Goal: Find specific page/section: Find specific page/section

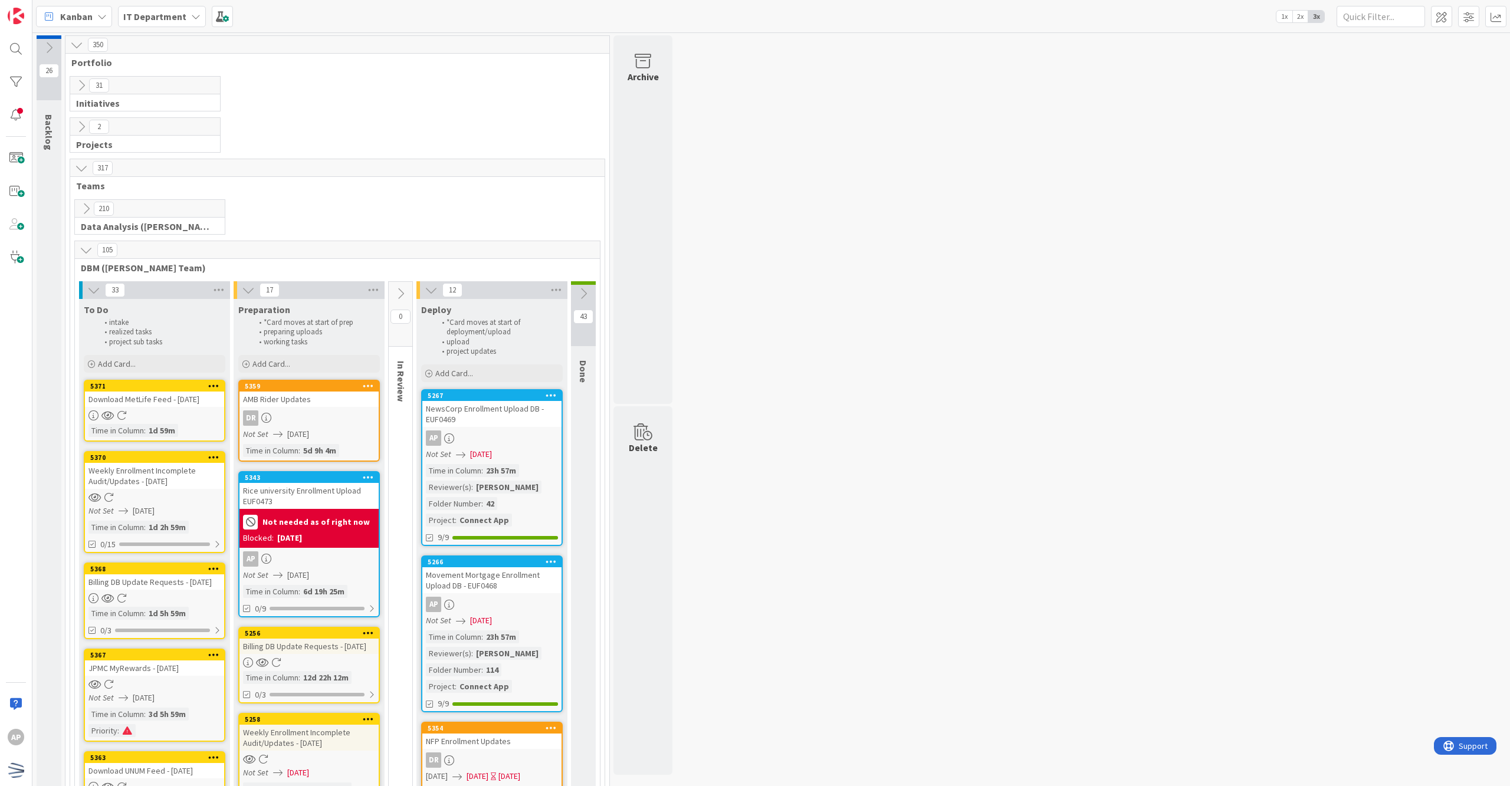
click at [311, 567] on div "AP" at bounding box center [308, 558] width 139 height 15
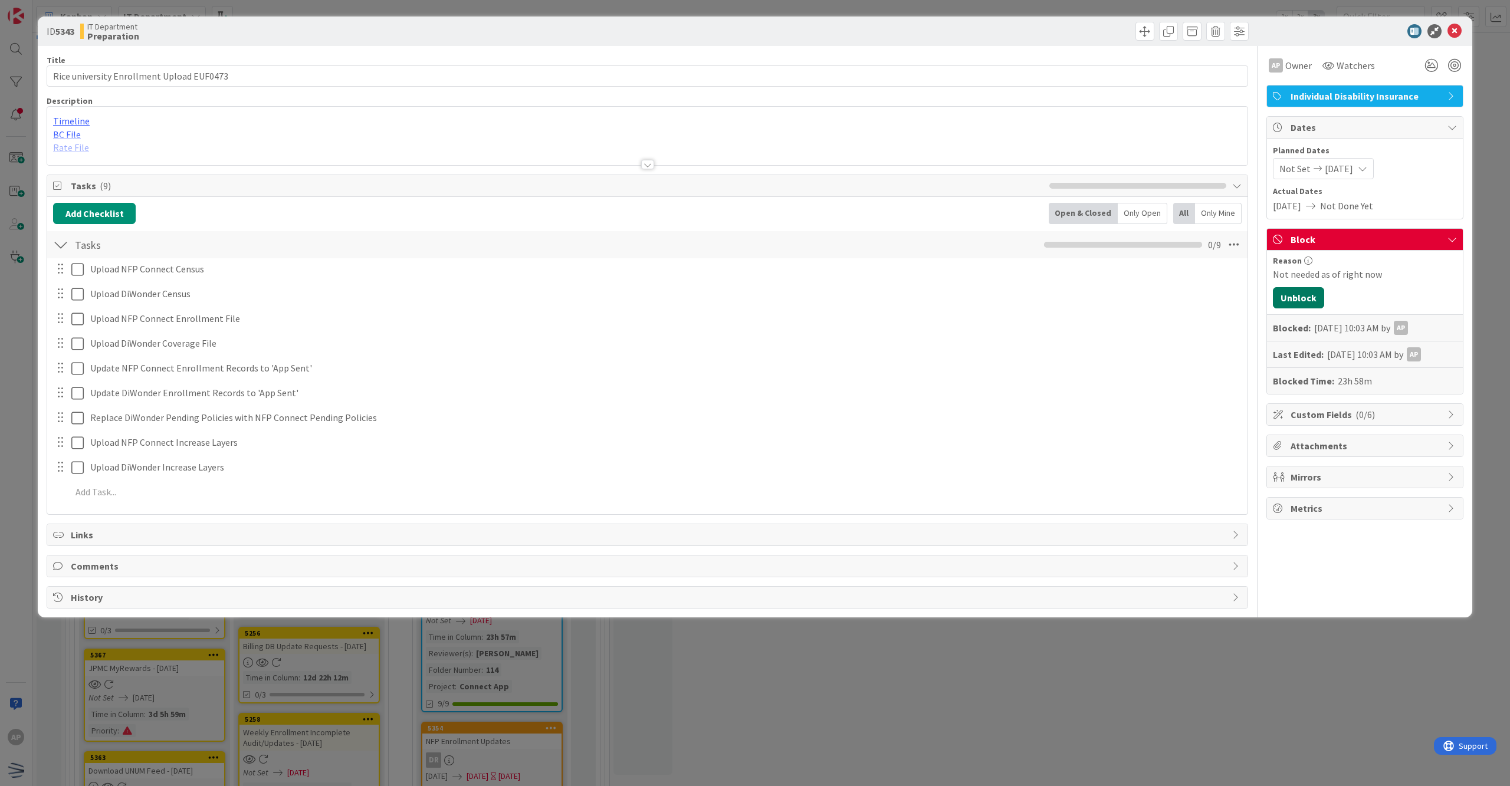
click at [1298, 305] on button "Unblock" at bounding box center [1298, 297] width 51 height 21
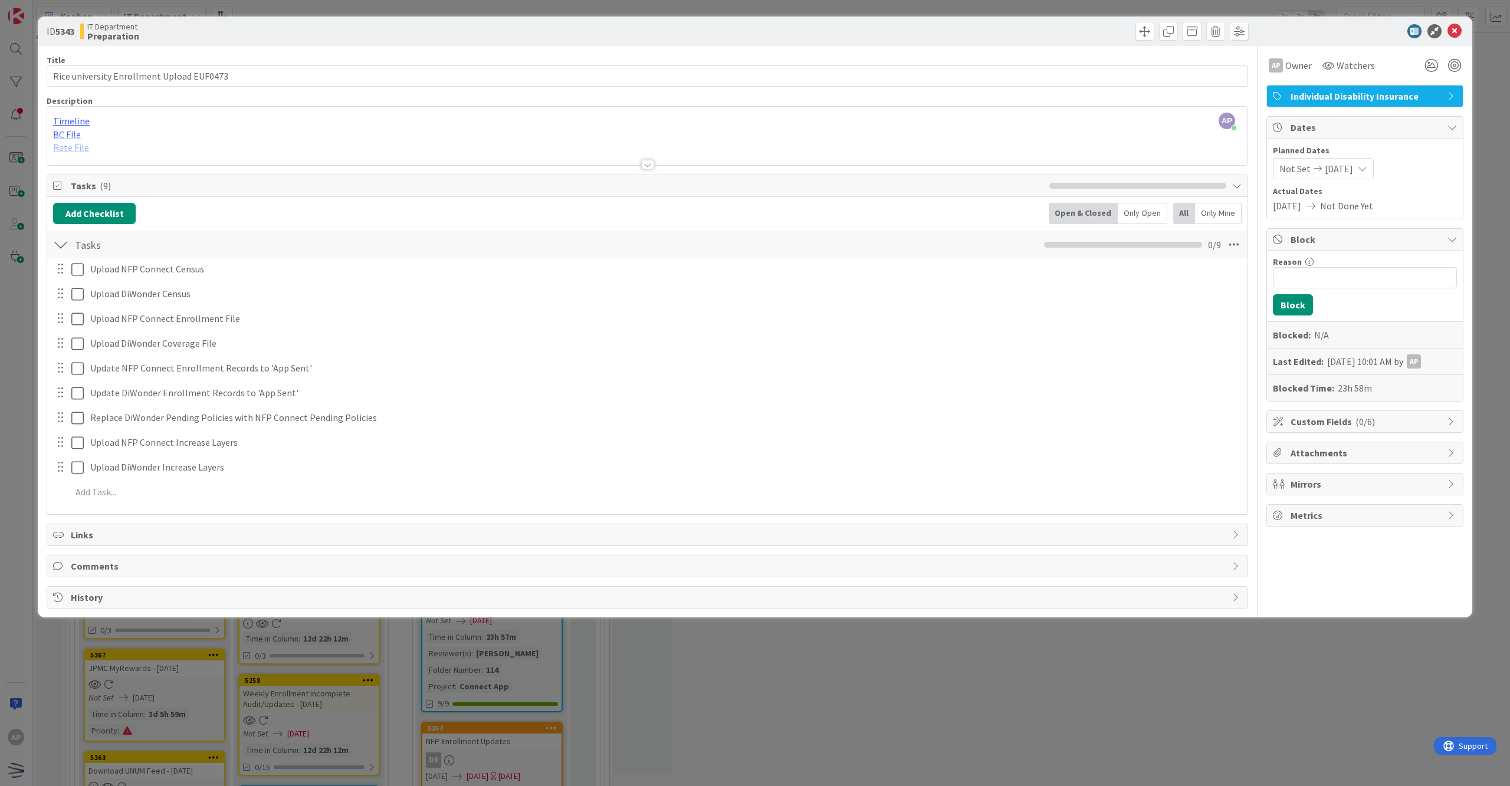
click at [1418, 0] on div "ID 5343 IT Department Preparation Title 41 / 128 Rice university Enrollment Upl…" at bounding box center [755, 393] width 1510 height 786
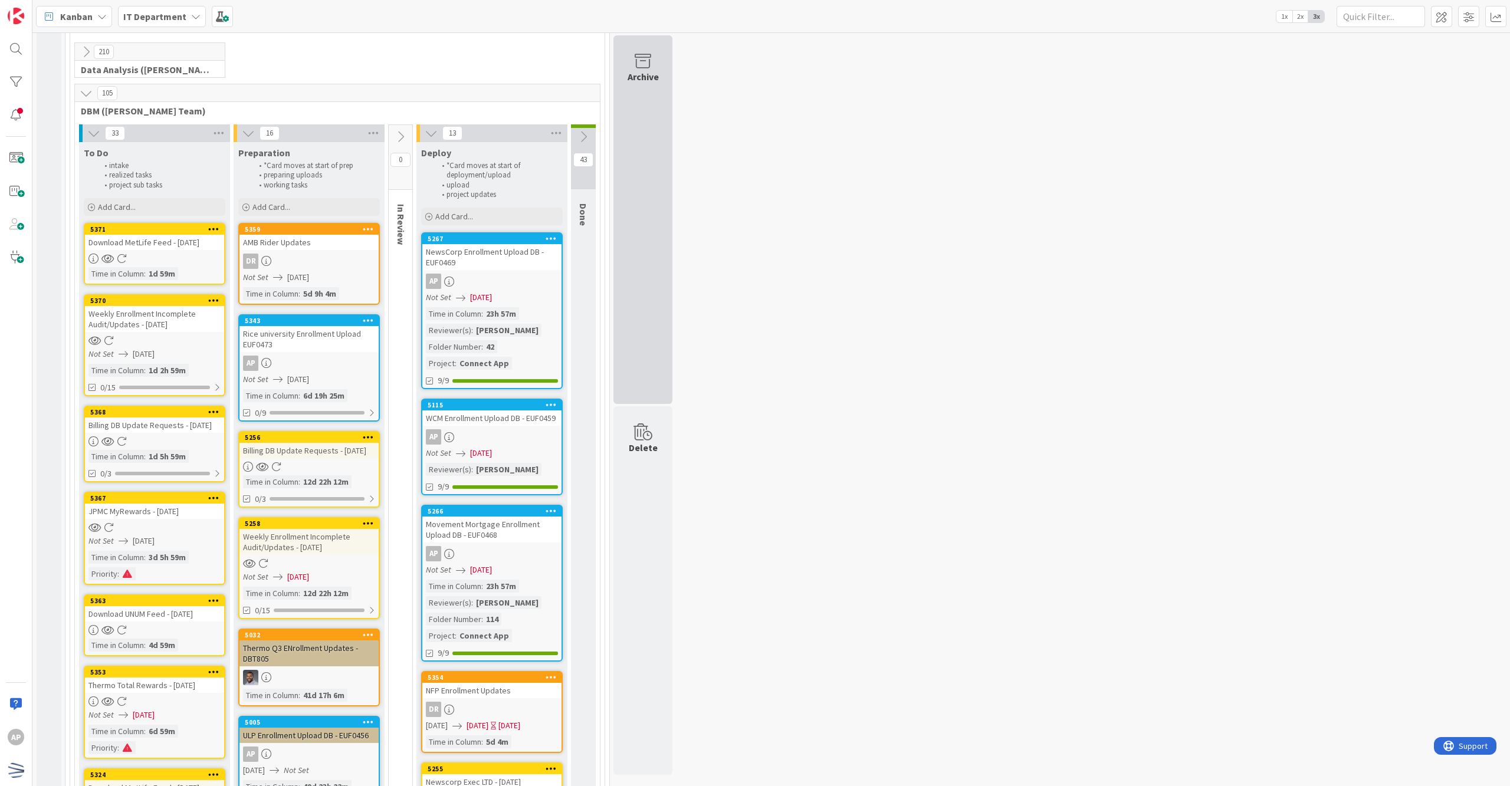
scroll to position [393, 0]
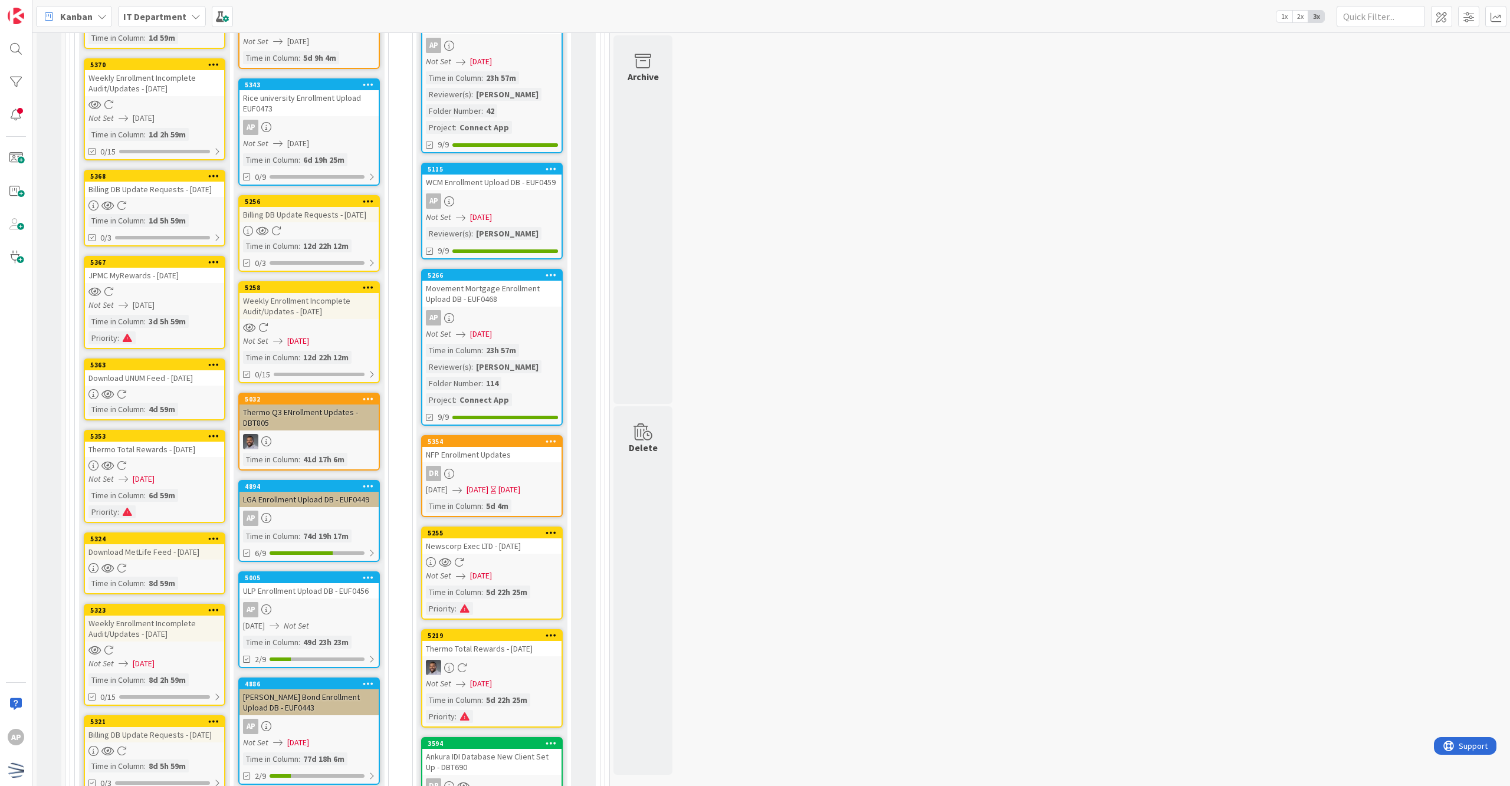
click at [337, 536] on div "4894 LGA Enrollment Upload DB - EUF0449 AP Time in Column : 74d 19h 17m 6/9" at bounding box center [309, 521] width 142 height 82
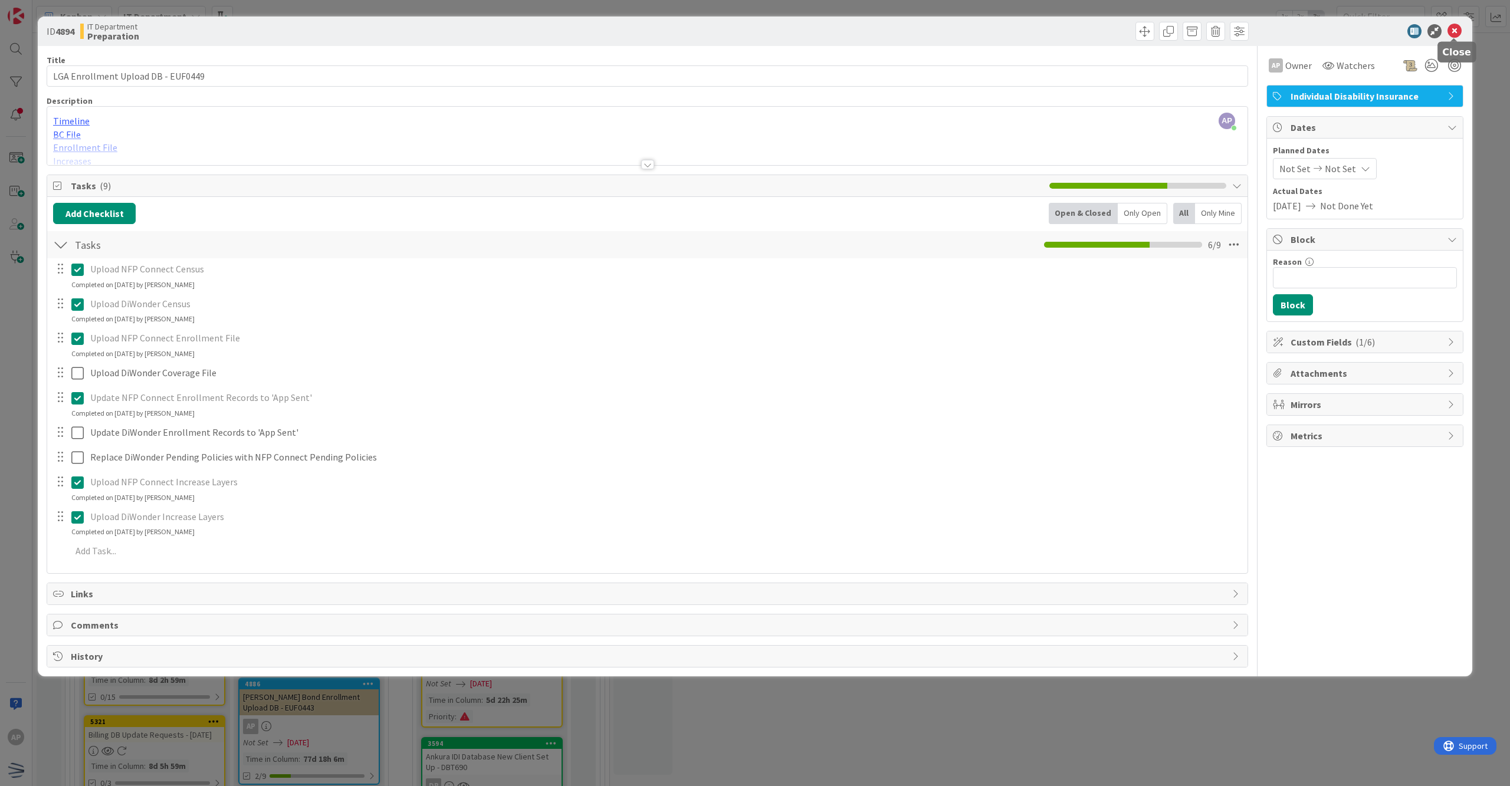
click at [1451, 33] on icon at bounding box center [1454, 31] width 14 height 14
